Goal: Information Seeking & Learning: Learn about a topic

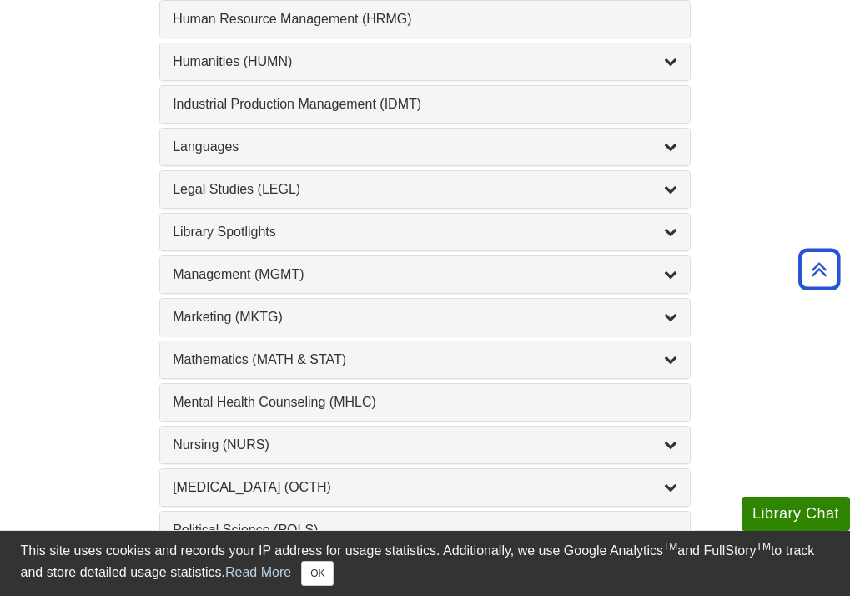
scroll to position [1374, 0]
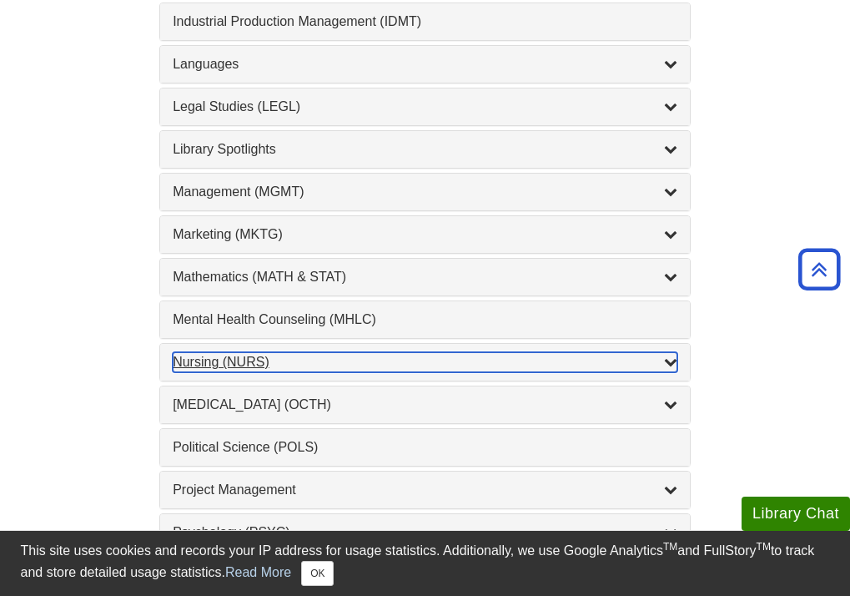
click at [322, 372] on div "Nursing (NURS) , 14 guides" at bounding box center [425, 362] width 505 height 20
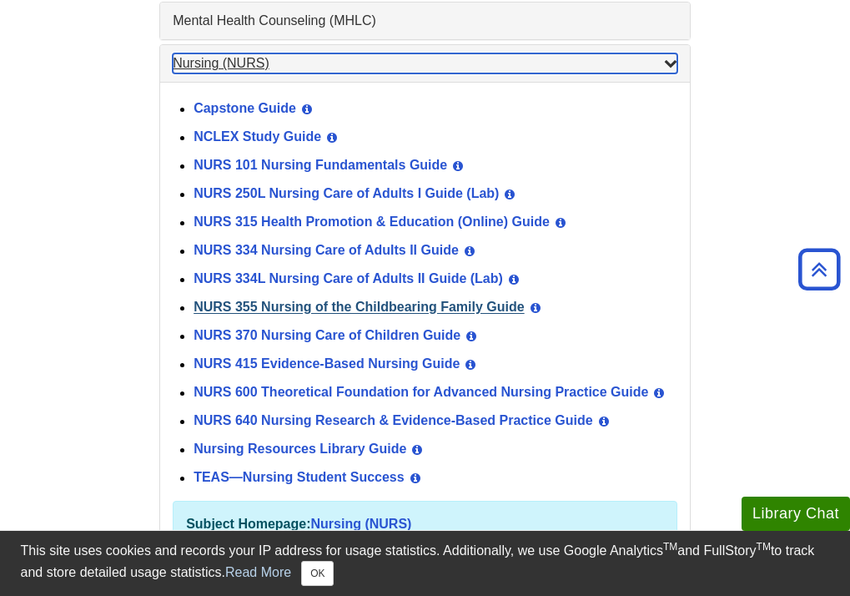
scroll to position [1675, 0]
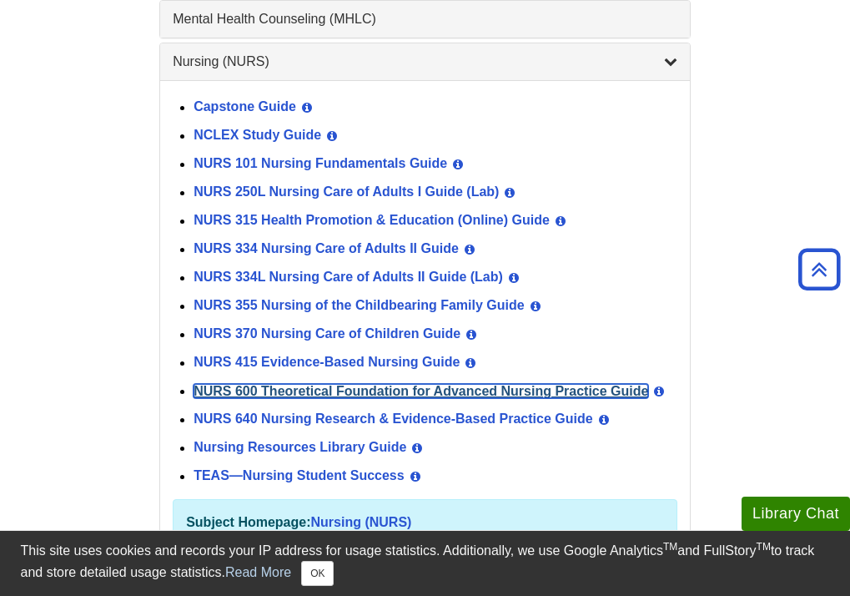
click at [309, 390] on link "NURS 600 Theoretical Foundation for Advanced Nursing Practice Guide" at bounding box center [421, 391] width 455 height 14
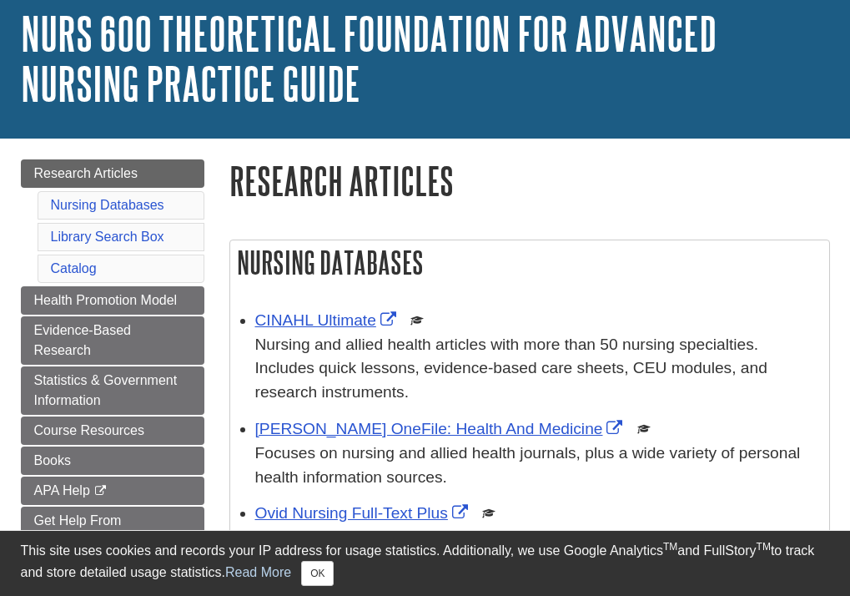
scroll to position [134, 0]
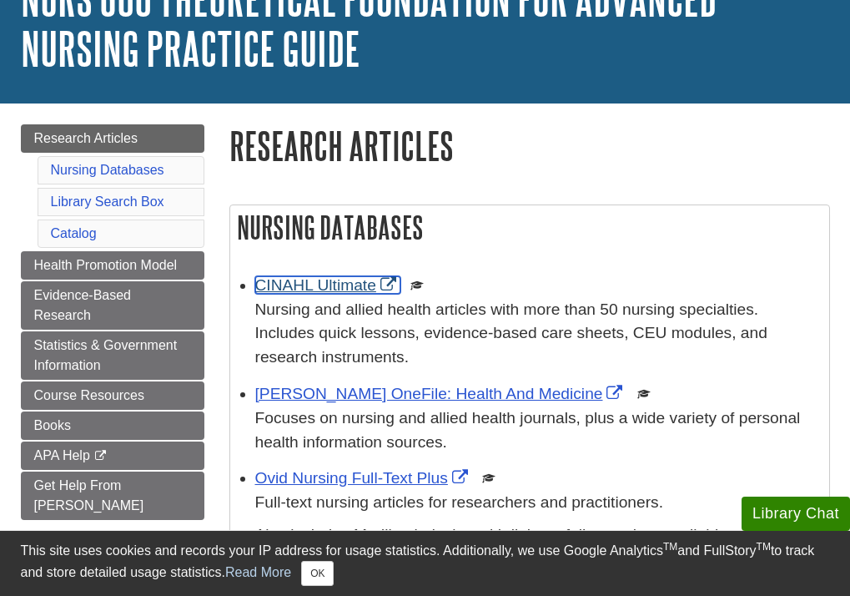
click at [347, 290] on link "CINAHL Ultimate" at bounding box center [327, 285] width 145 height 18
